Goal: Navigation & Orientation: Find specific page/section

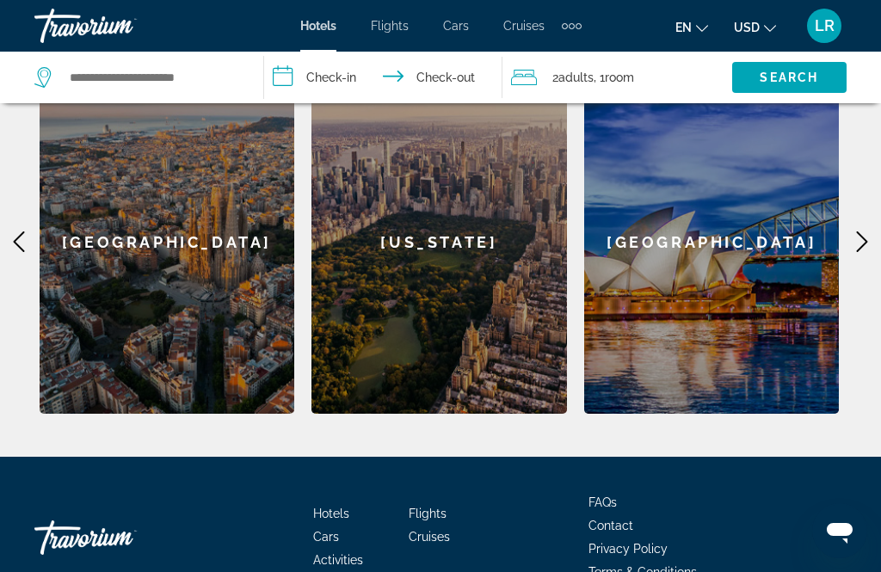
scroll to position [612, 0]
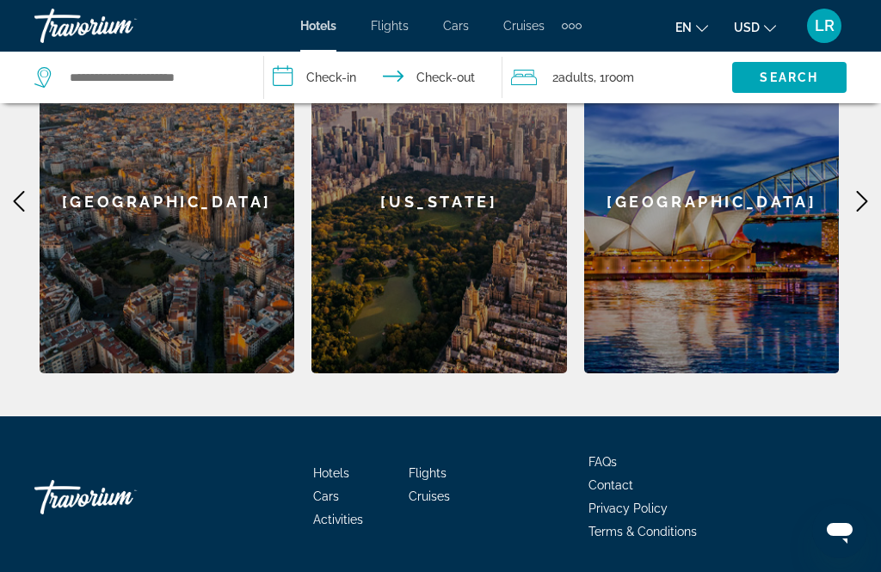
click at [868, 204] on icon "Main content" at bounding box center [862, 201] width 21 height 21
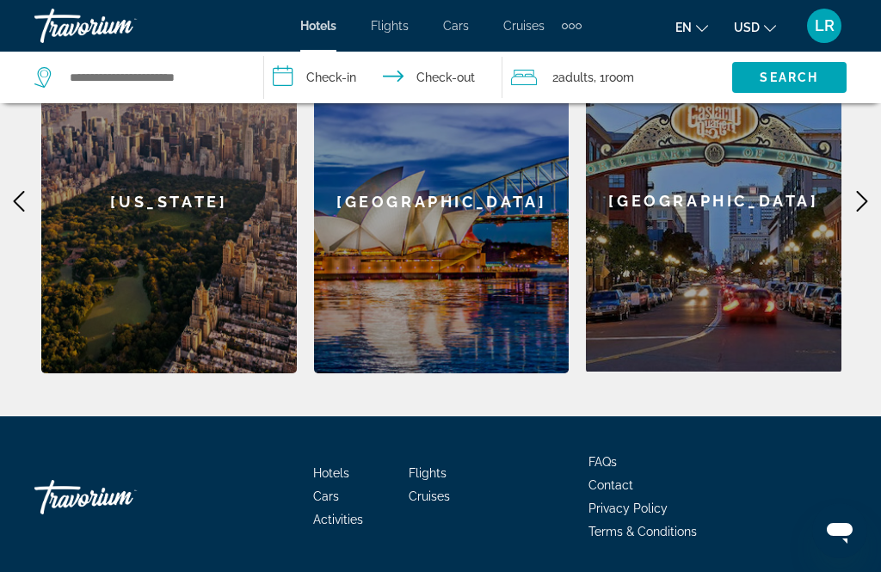
click at [854, 209] on icon "Main content" at bounding box center [862, 201] width 21 height 21
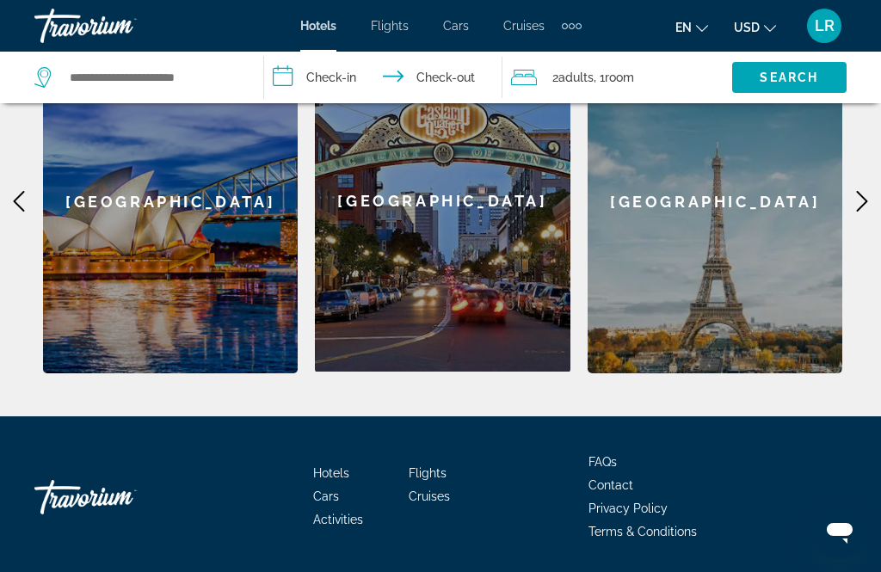
click at [869, 200] on icon "Main content" at bounding box center [862, 201] width 21 height 21
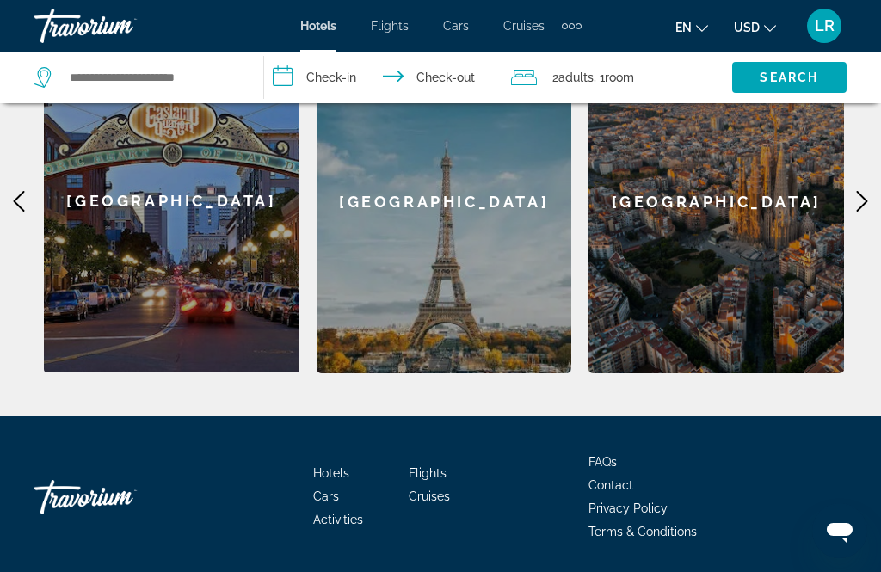
click at [871, 201] on icon "Main content" at bounding box center [862, 201] width 21 height 21
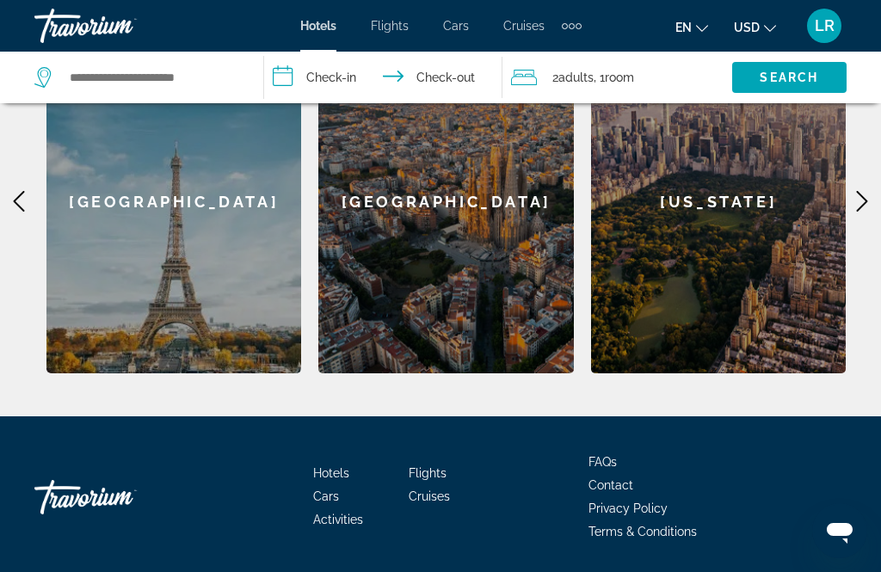
click at [870, 201] on icon "Main content" at bounding box center [862, 201] width 21 height 21
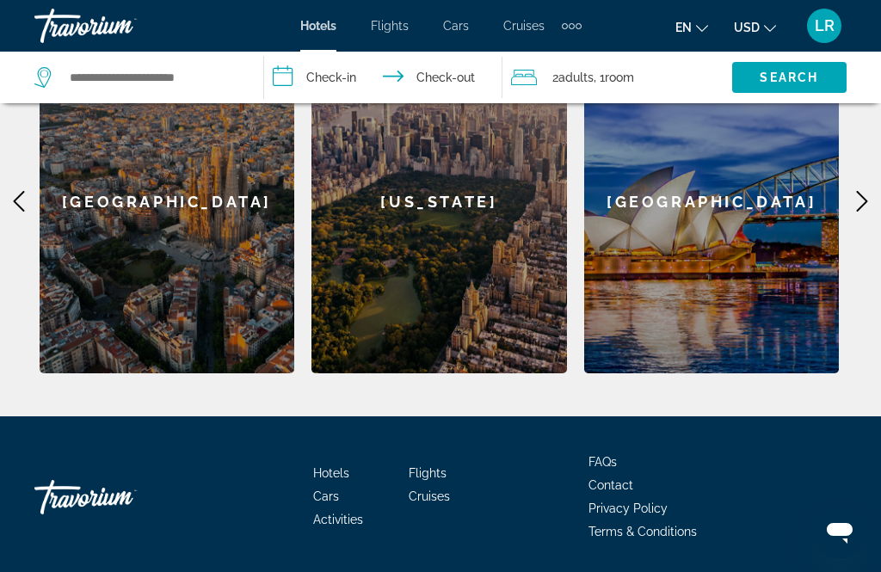
click at [869, 210] on icon "Main content" at bounding box center [862, 201] width 21 height 21
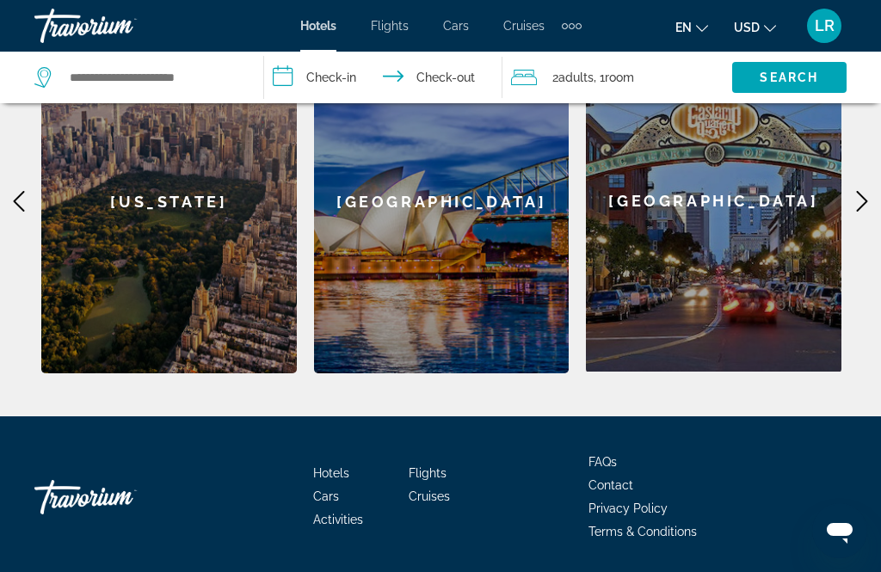
click at [870, 203] on icon "Main content" at bounding box center [862, 201] width 21 height 21
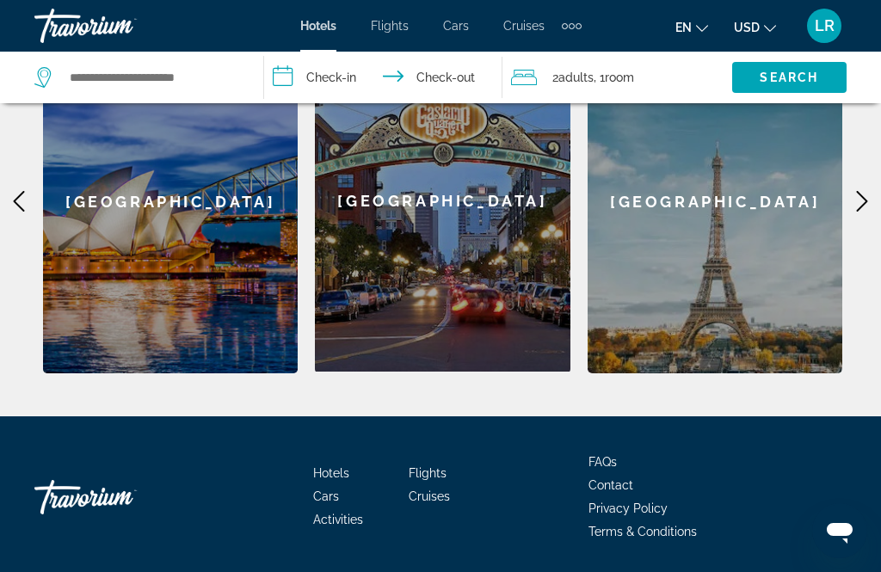
click at [872, 211] on icon "Main content" at bounding box center [862, 201] width 21 height 21
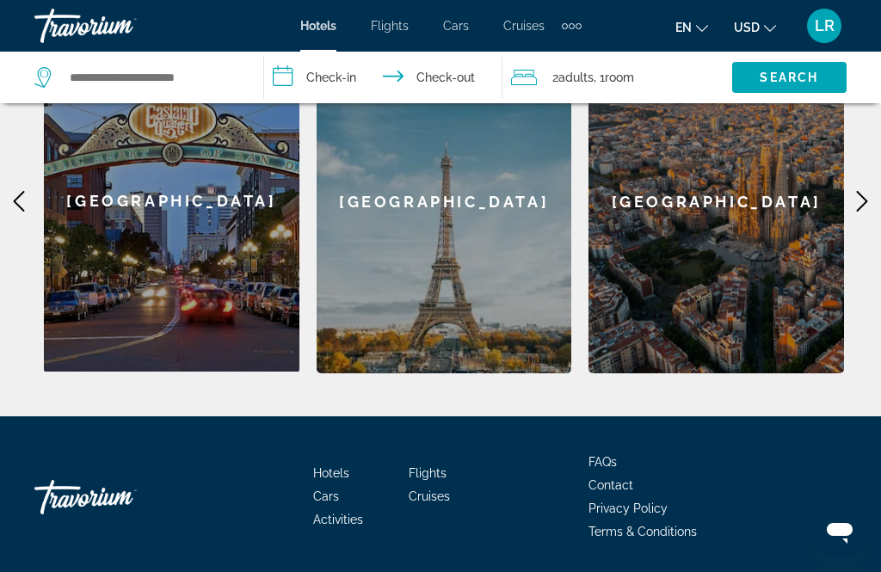
click at [530, 22] on span "Cruises" at bounding box center [523, 26] width 41 height 14
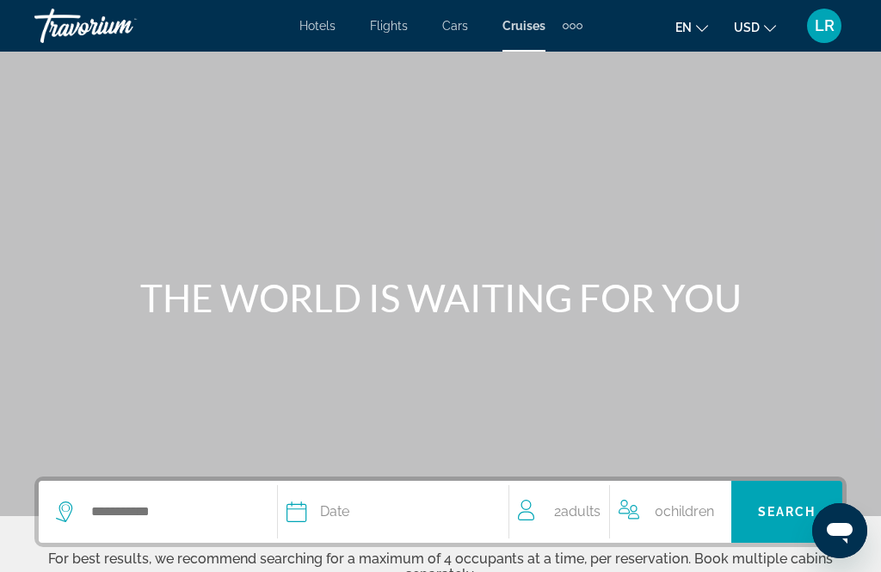
click at [579, 23] on div "Extra navigation items" at bounding box center [580, 26] width 6 height 6
click at [405, 164] on div "Main content" at bounding box center [440, 258] width 881 height 516
click at [394, 27] on span "Flights" at bounding box center [389, 26] width 38 height 14
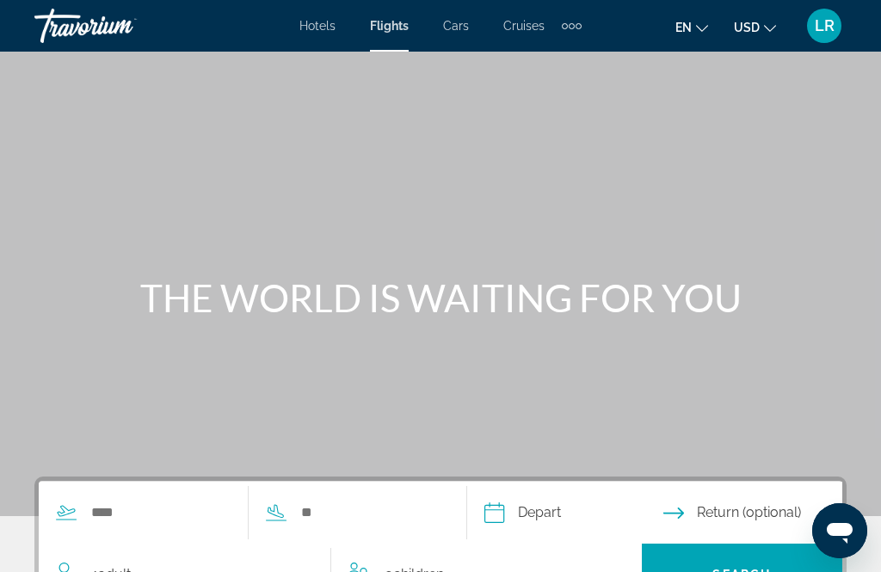
click at [324, 25] on span "Hotels" at bounding box center [318, 26] width 36 height 14
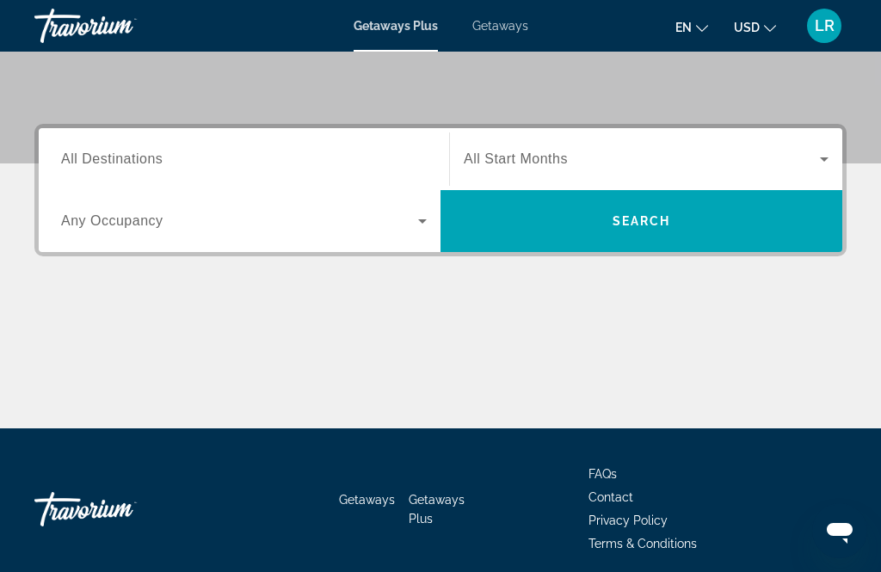
scroll to position [365, 0]
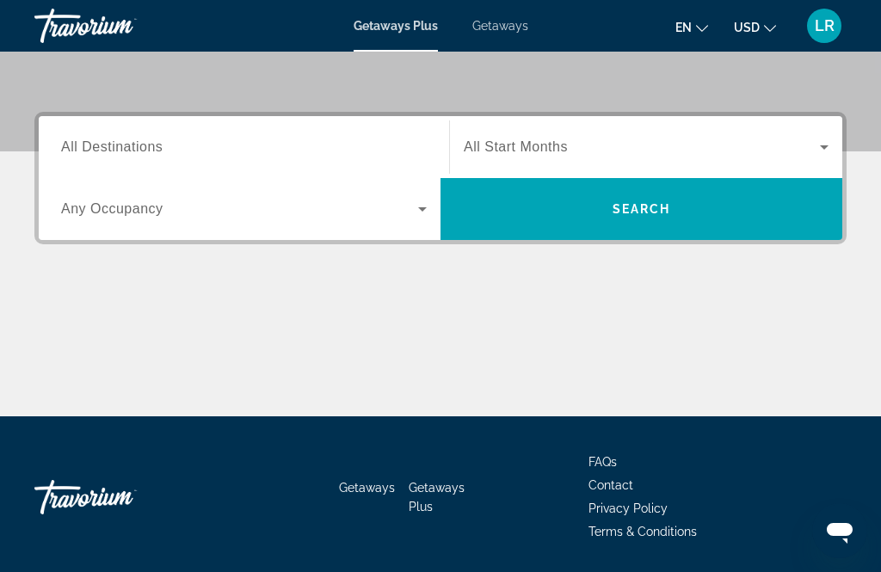
click at [428, 203] on icon "Search widget" at bounding box center [422, 209] width 21 height 21
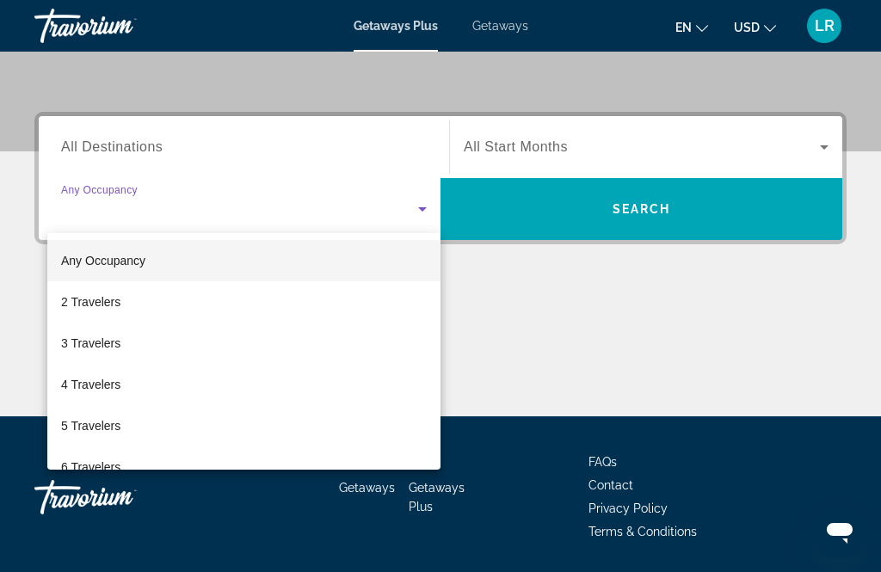
click at [553, 347] on div at bounding box center [440, 286] width 881 height 572
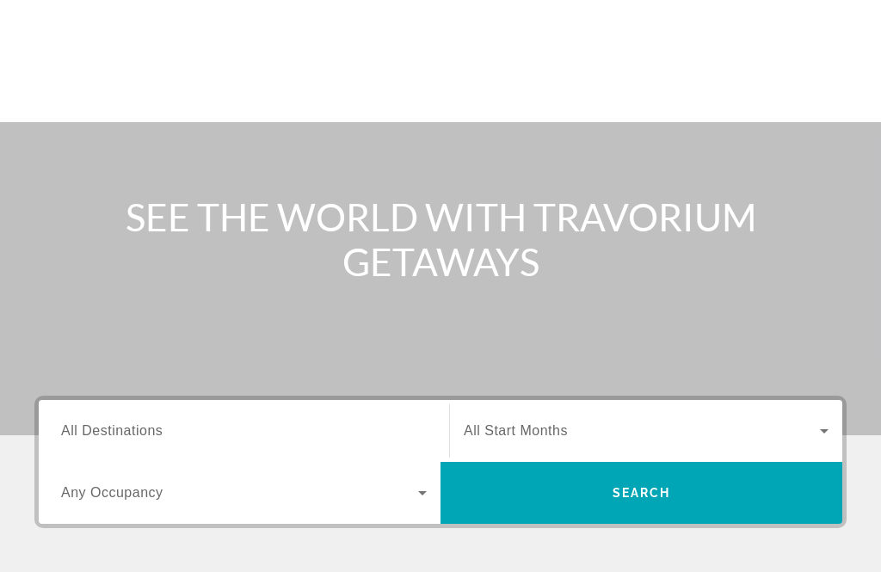
scroll to position [0, 0]
